Goal: Communication & Community: Ask a question

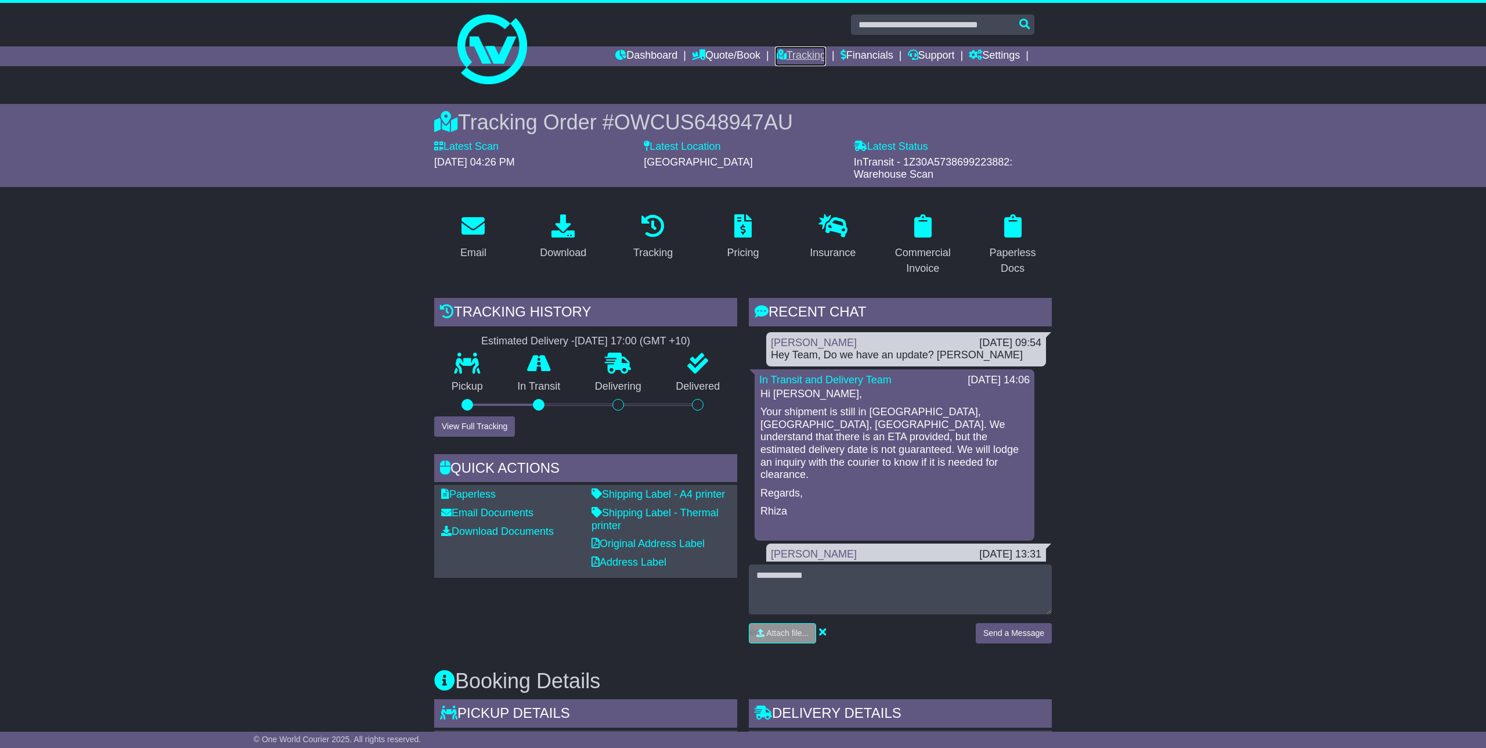
click at [792, 53] on link "Tracking" at bounding box center [800, 56] width 51 height 20
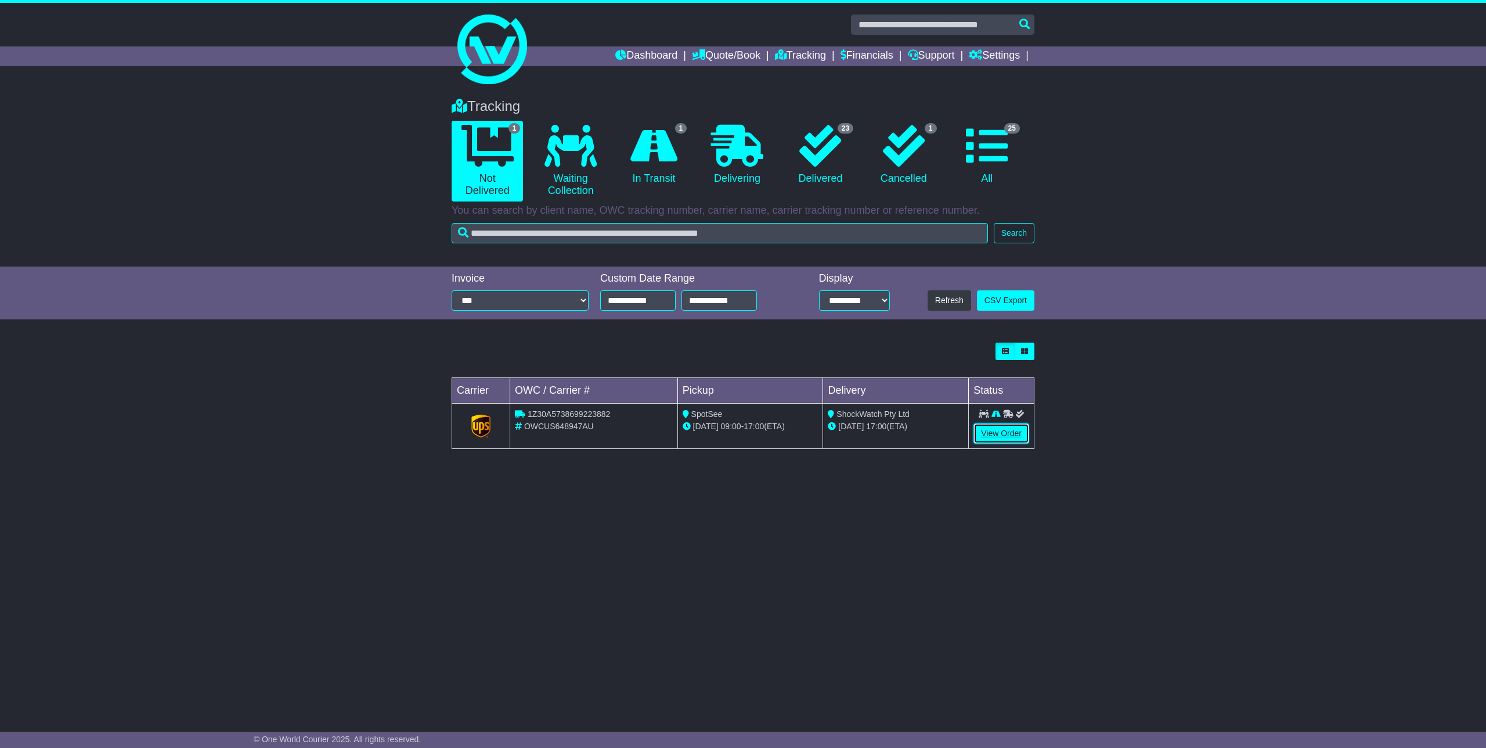
click at [1013, 431] on link "View Order" at bounding box center [1002, 433] width 56 height 20
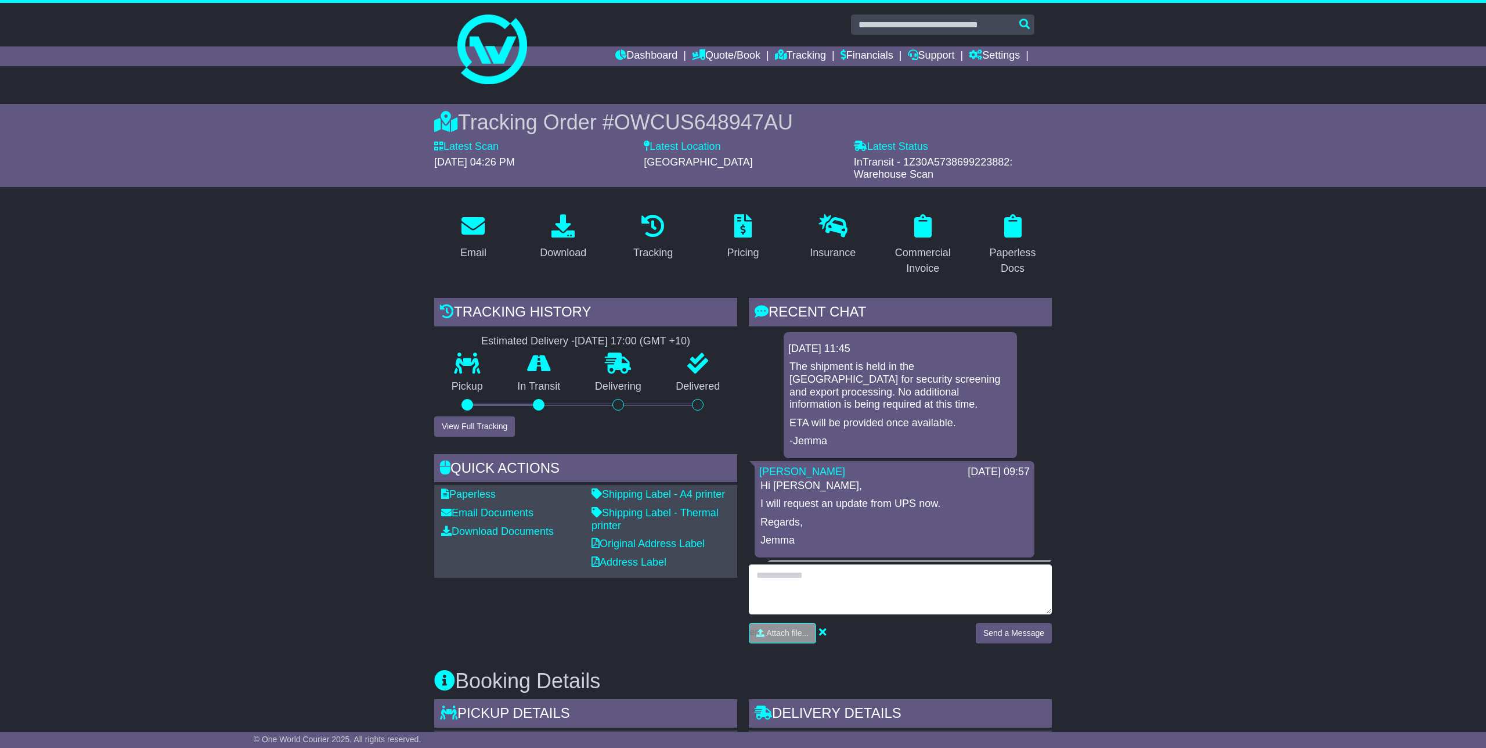
click at [879, 583] on textarea at bounding box center [900, 589] width 303 height 50
type textarea "*"
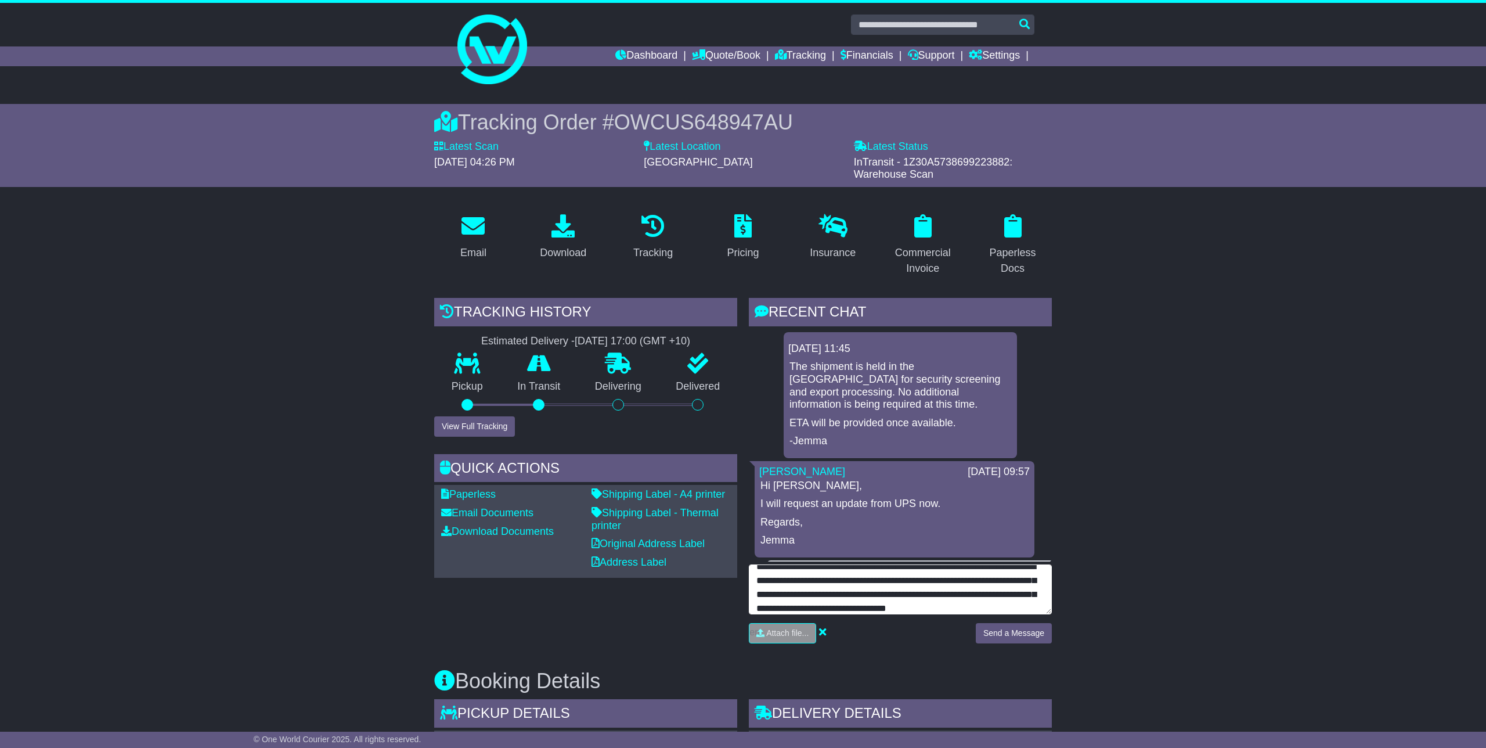
scroll to position [37, 0]
type textarea "**********"
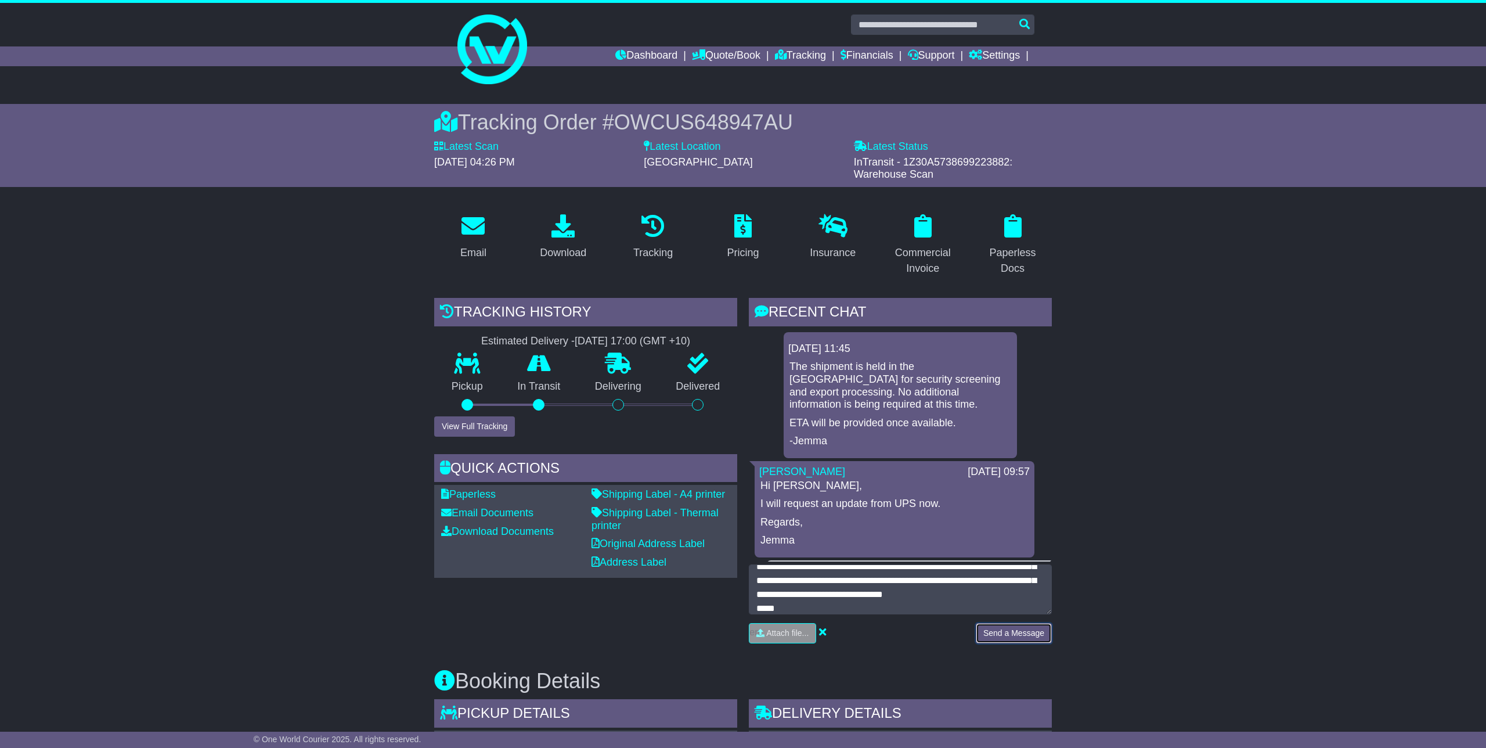
click at [1017, 631] on button "Send a Message" at bounding box center [1014, 633] width 76 height 20
